Goal: Task Accomplishment & Management: Manage account settings

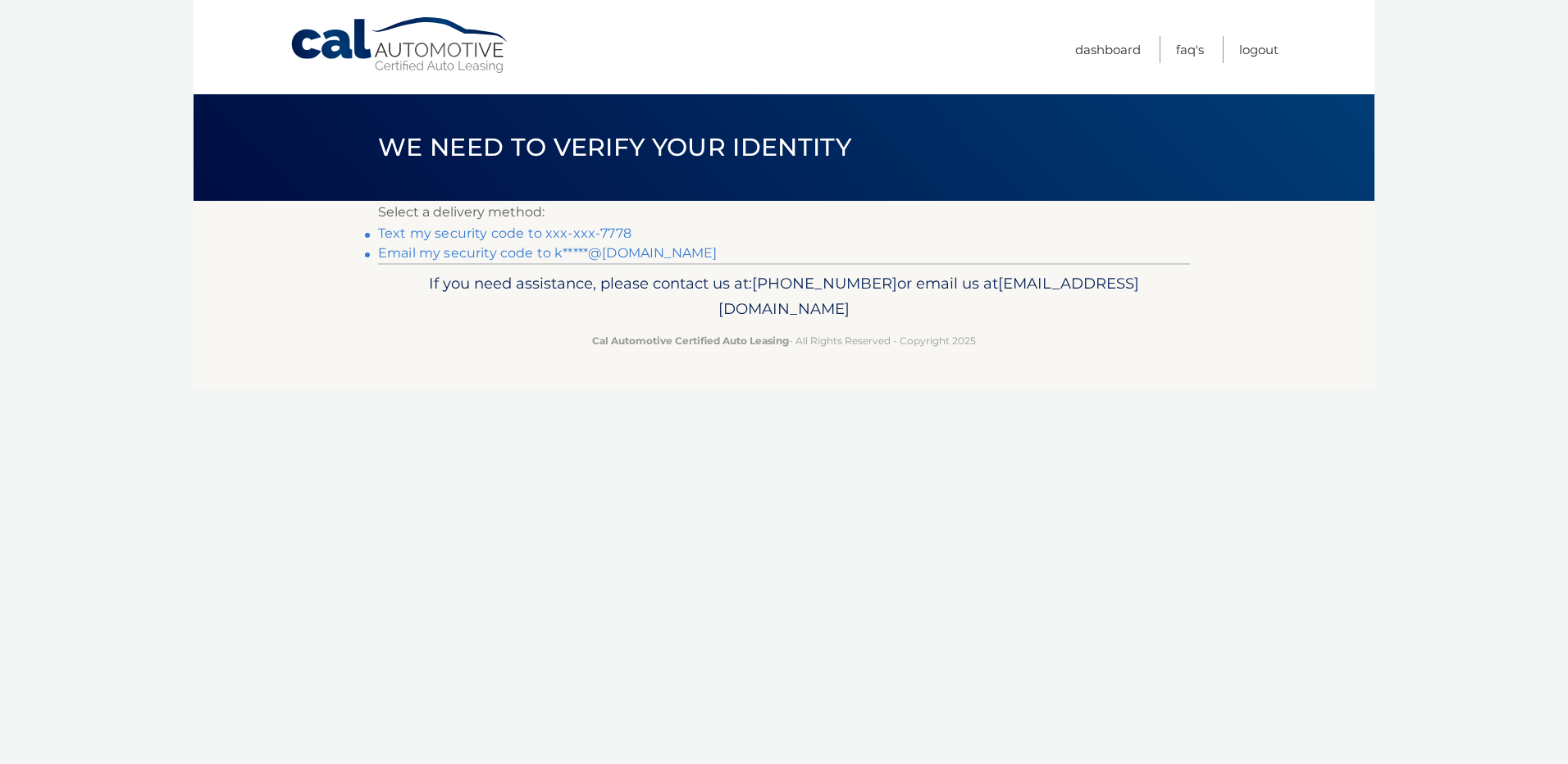
click at [569, 229] on link "Text my security code to xxx-xxx-7778" at bounding box center [504, 233] width 253 height 16
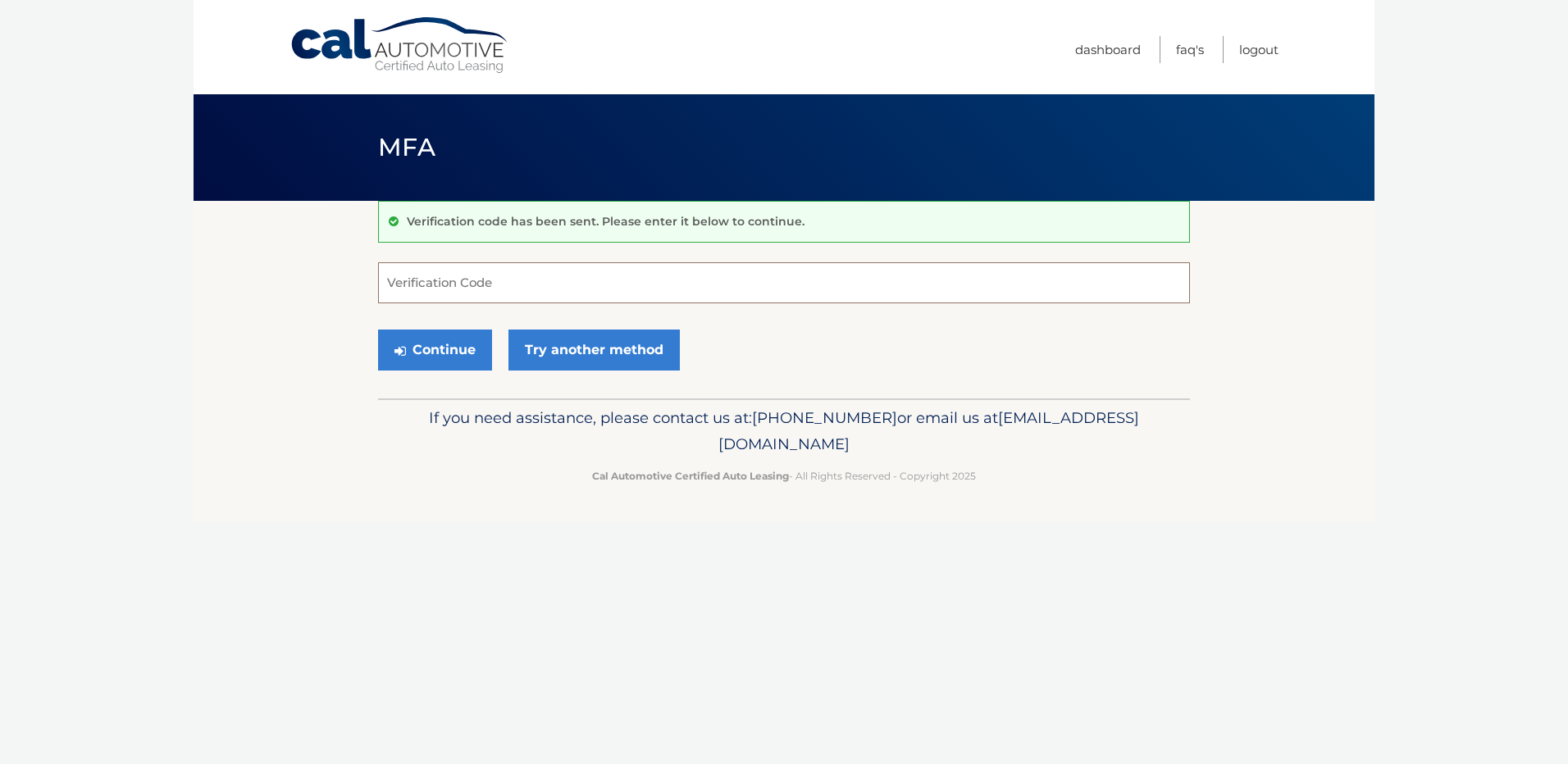
click at [594, 267] on input "Verification Code" at bounding box center [784, 283] width 812 height 41
type input "230484"
click at [445, 359] on button "Continue" at bounding box center [435, 350] width 114 height 41
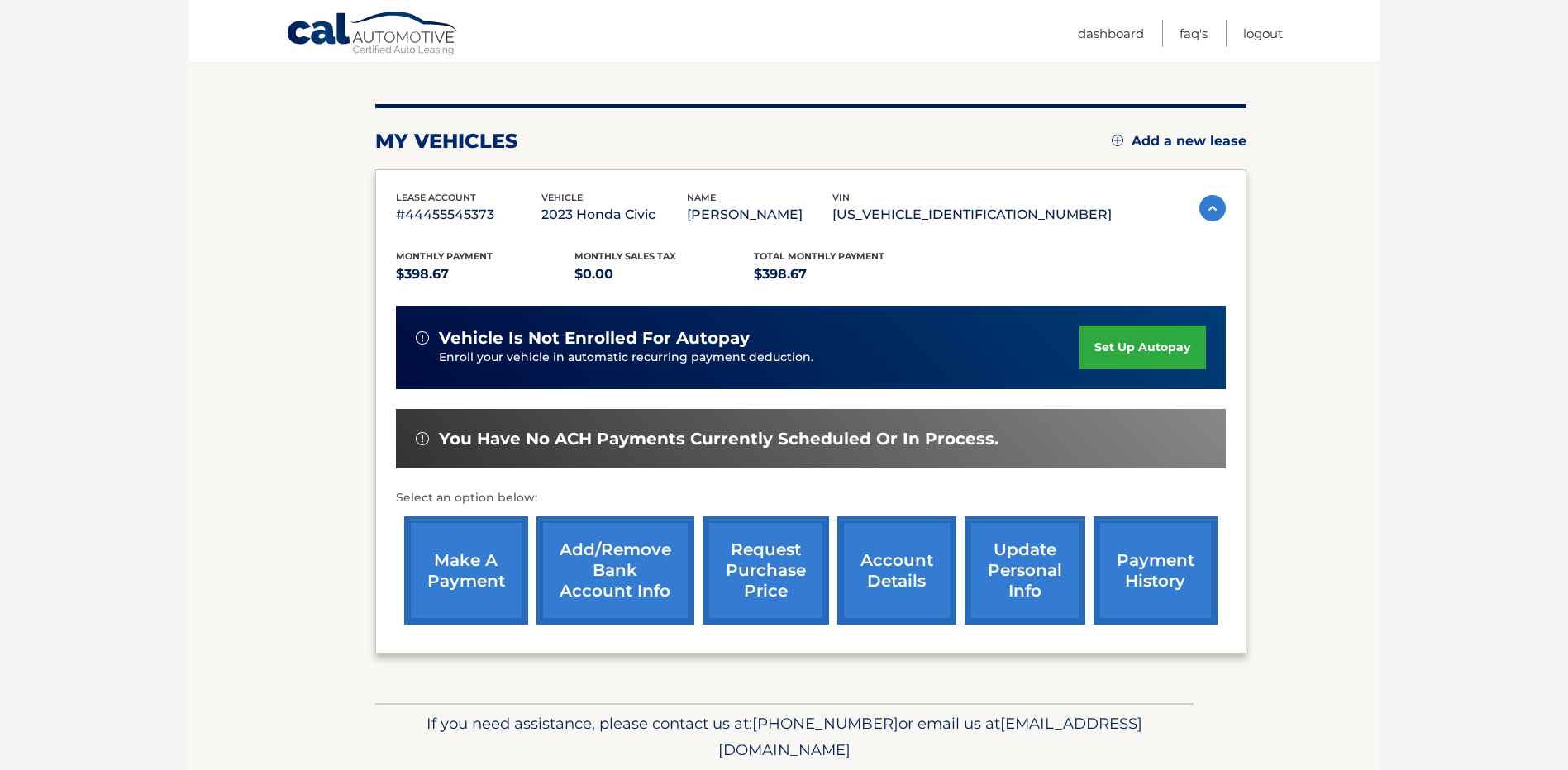
scroll to position [232, 0]
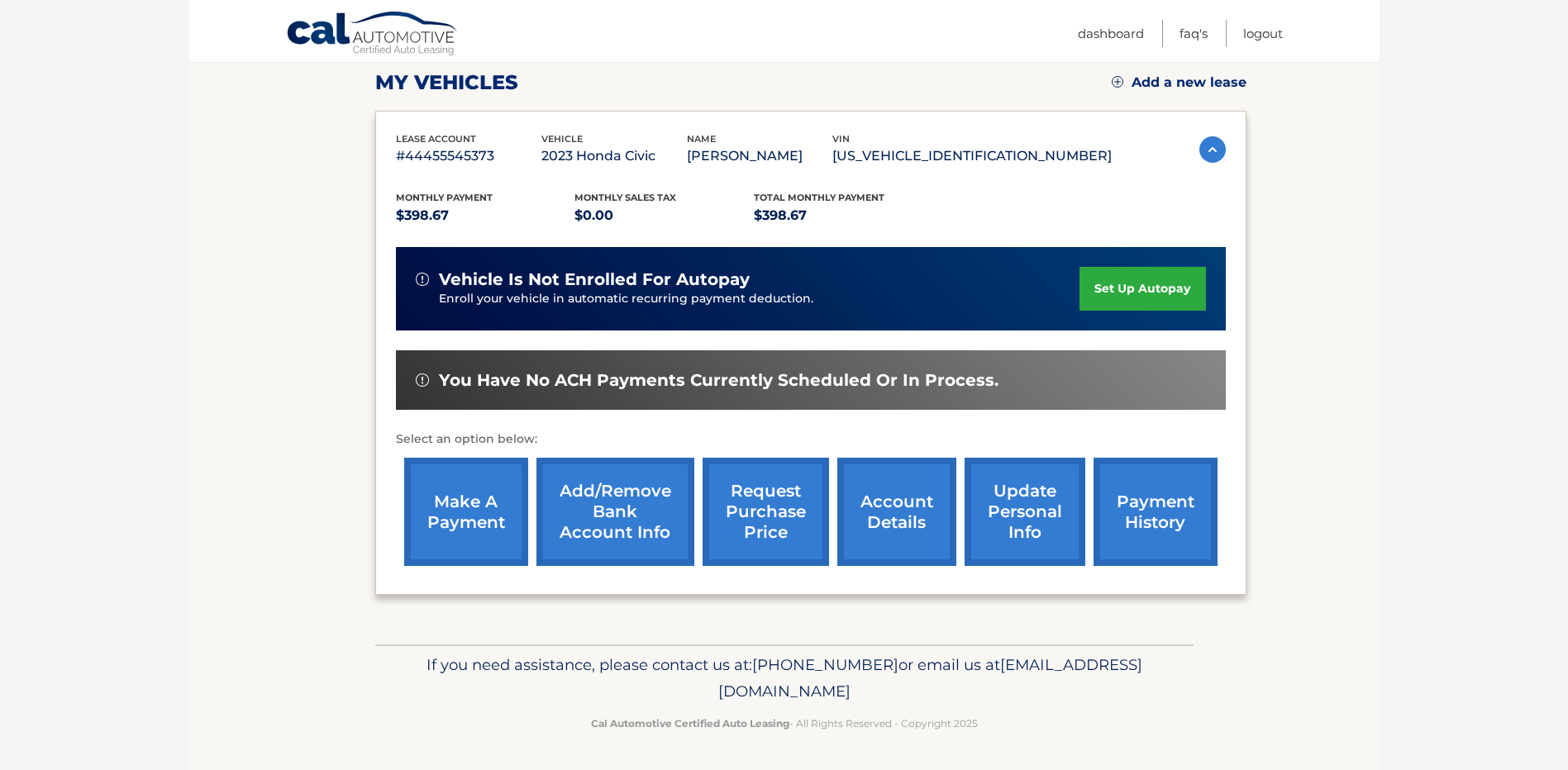
click at [446, 504] on link "make a payment" at bounding box center [466, 512] width 124 height 108
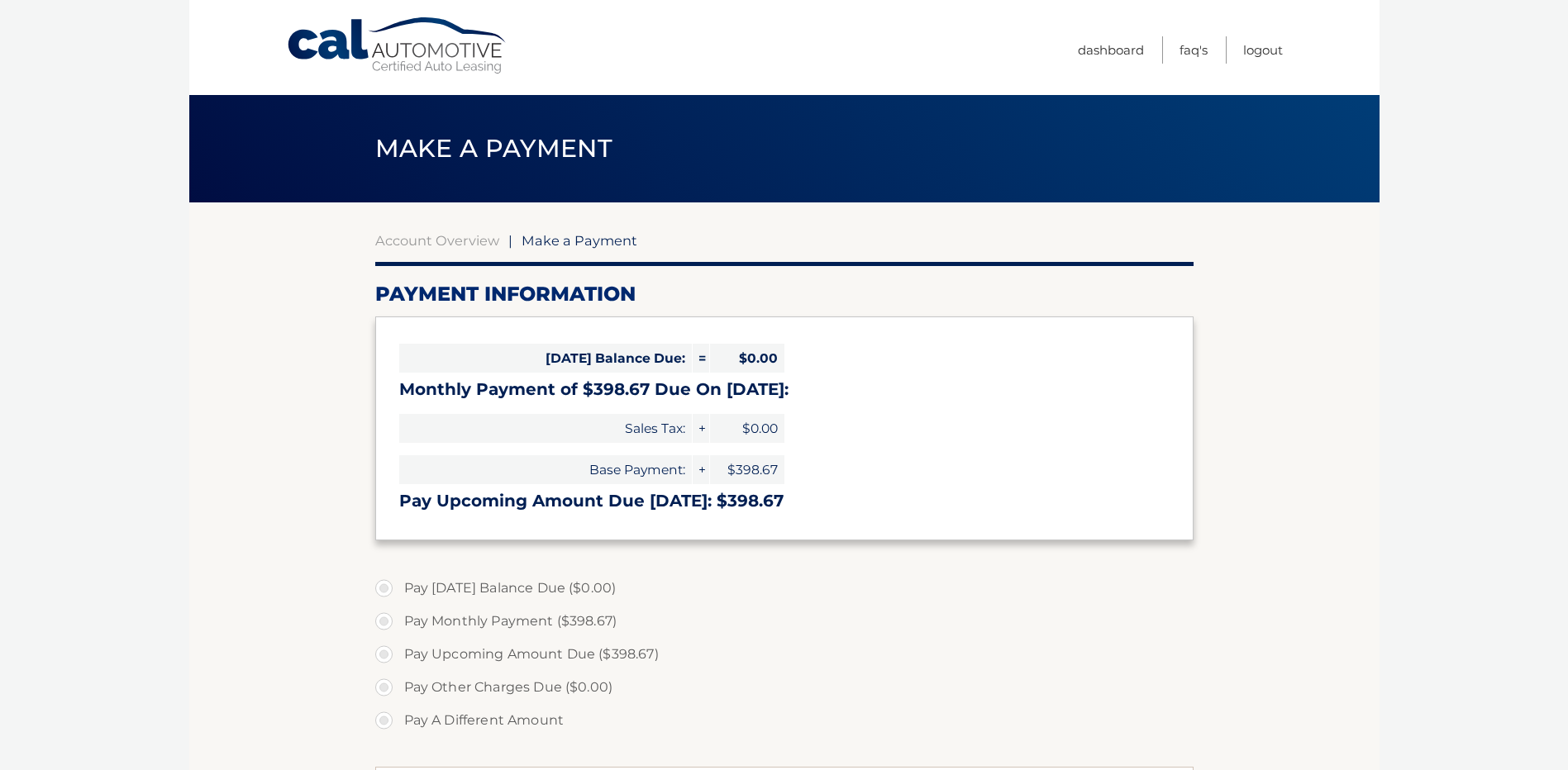
select select "ZDU5N2I4OGYtM2U4MC00MzQxLTkxYmEtNTU5ZTAxMDZlZDhk"
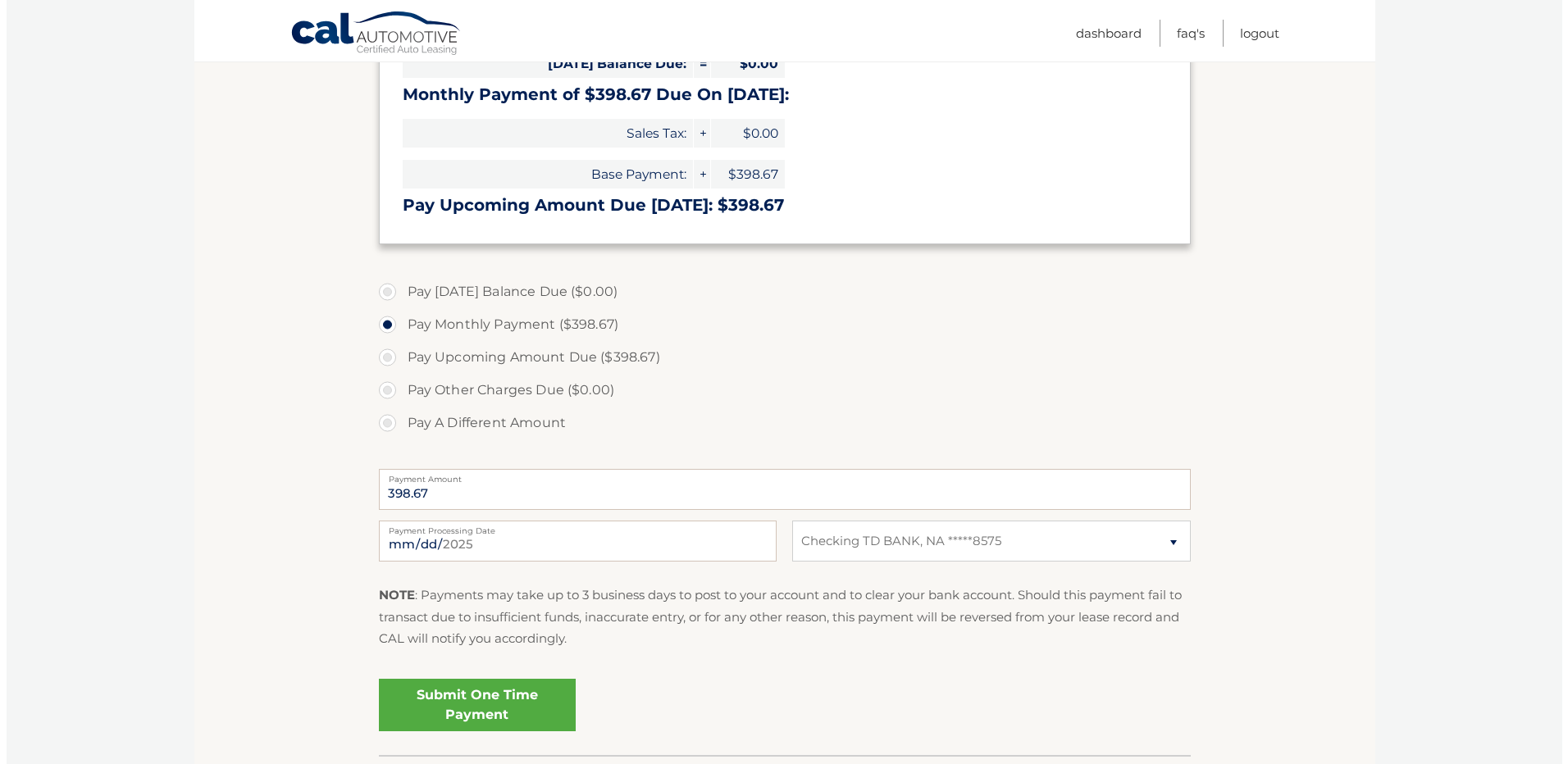
scroll to position [328, 0]
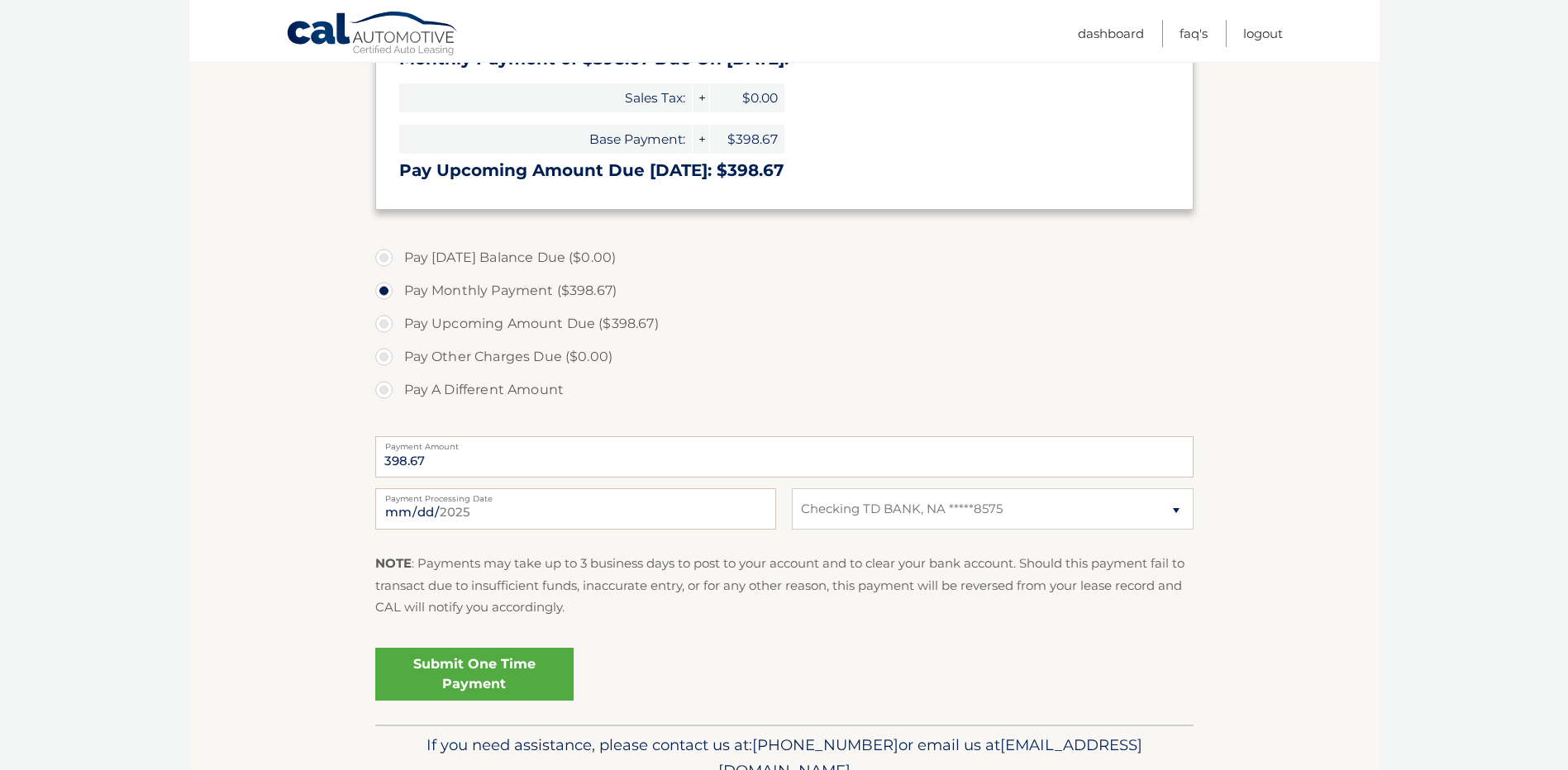
click at [458, 682] on link "Submit One Time Payment" at bounding box center [474, 674] width 198 height 53
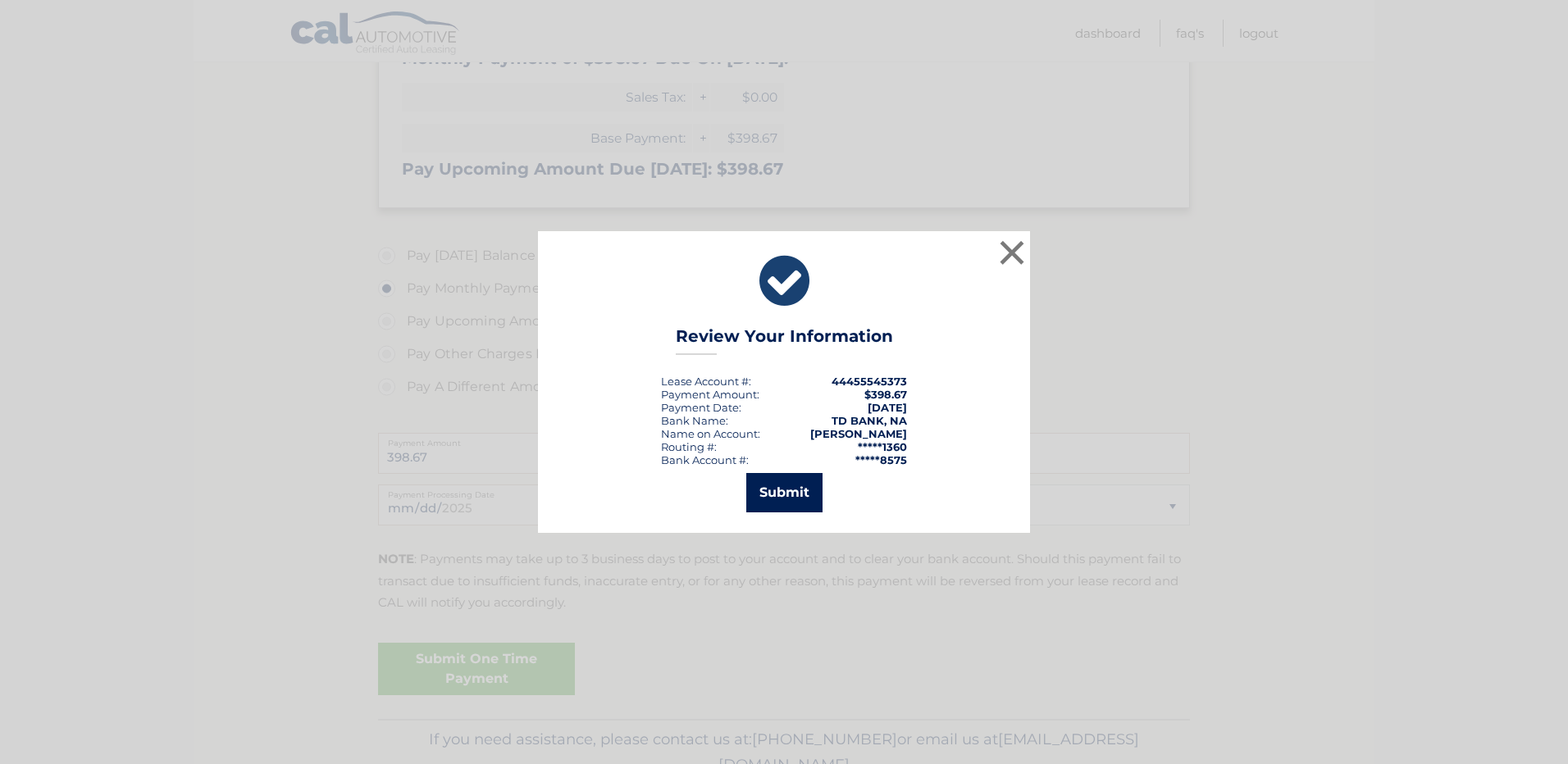
click at [774, 496] on button "Submit" at bounding box center [784, 493] width 77 height 40
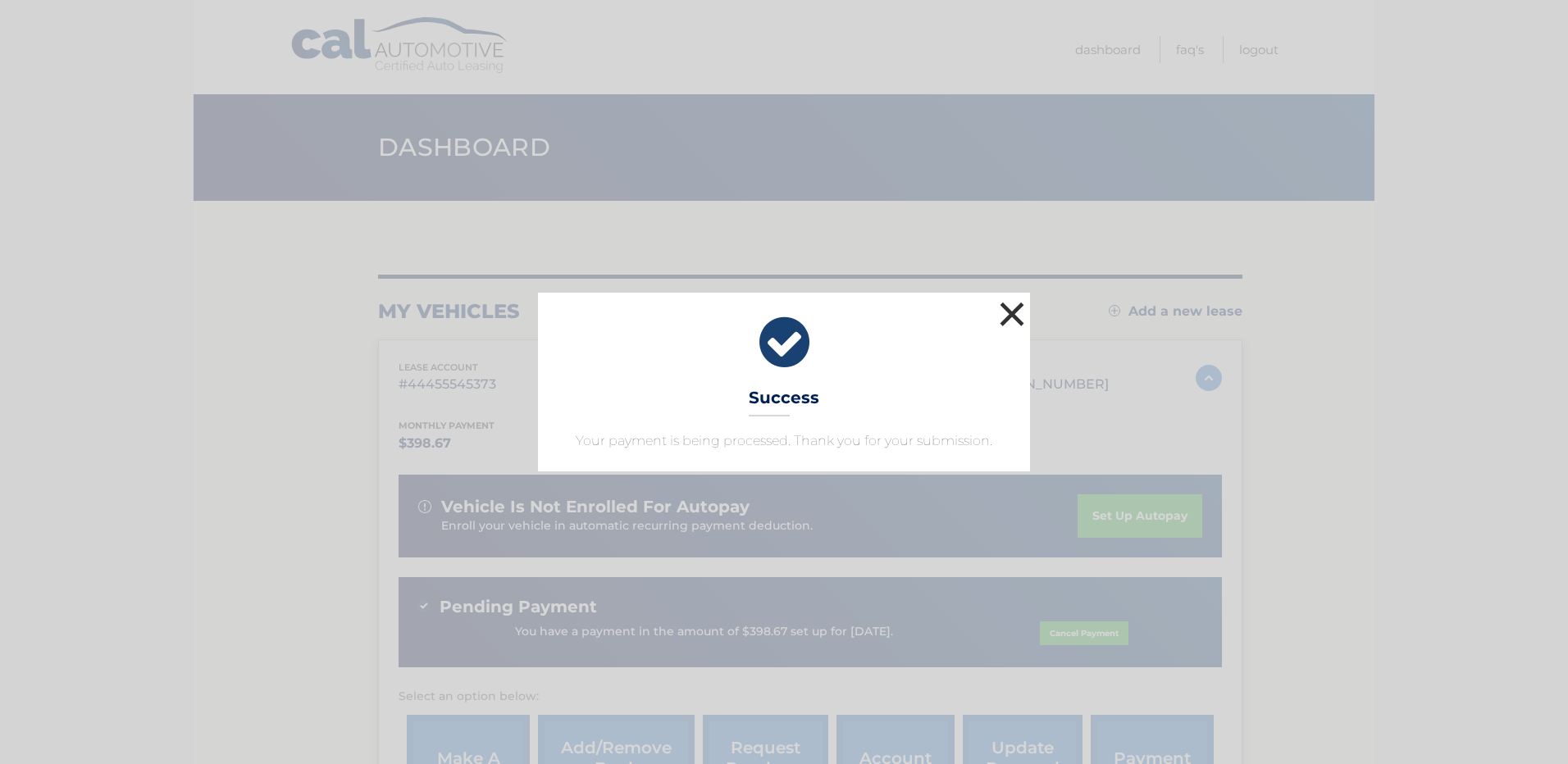
click at [1010, 317] on button "×" at bounding box center [1012, 314] width 33 height 33
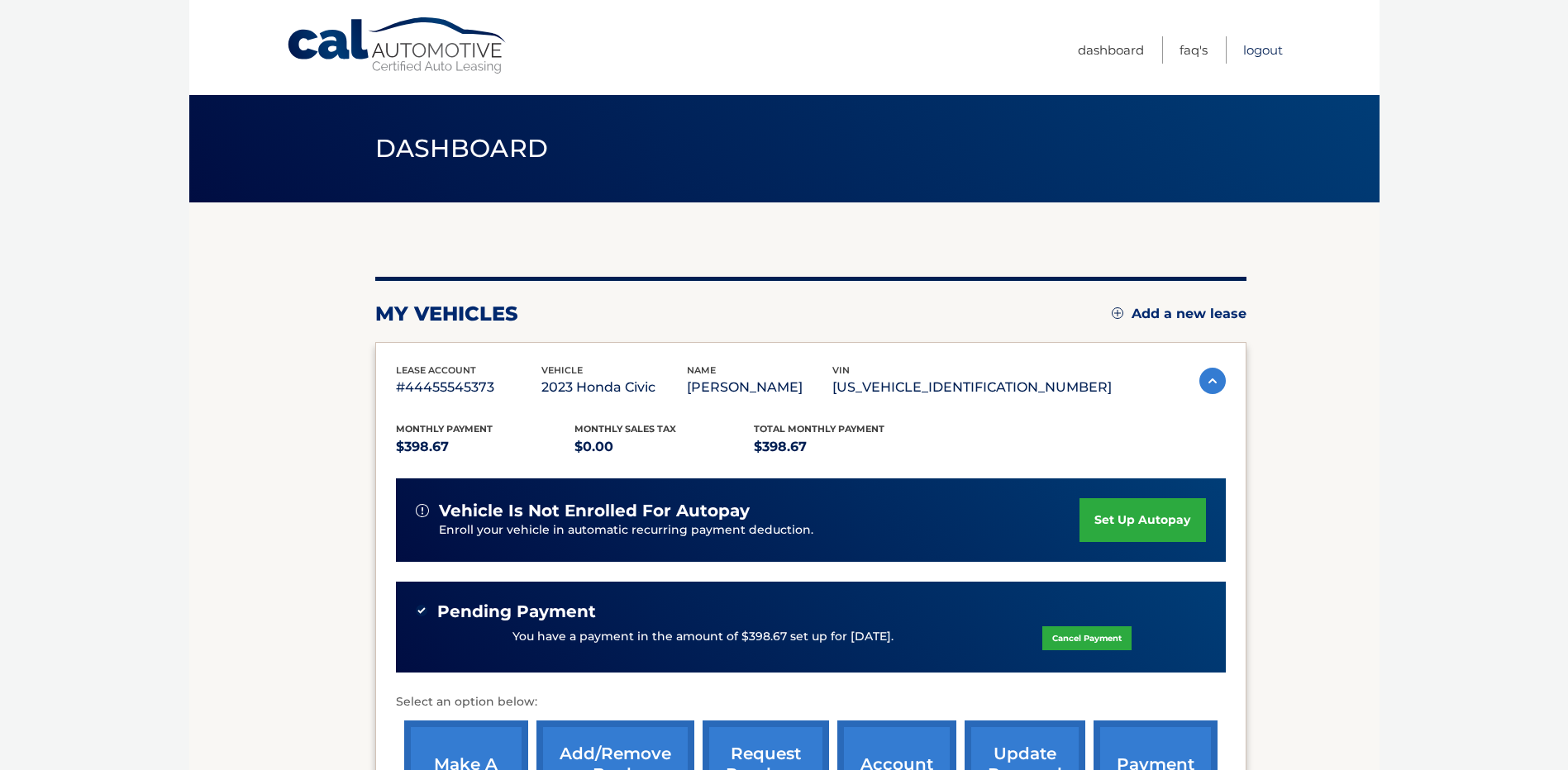
click at [1276, 62] on link "Logout" at bounding box center [1263, 50] width 40 height 27
